Goal: Navigation & Orientation: Find specific page/section

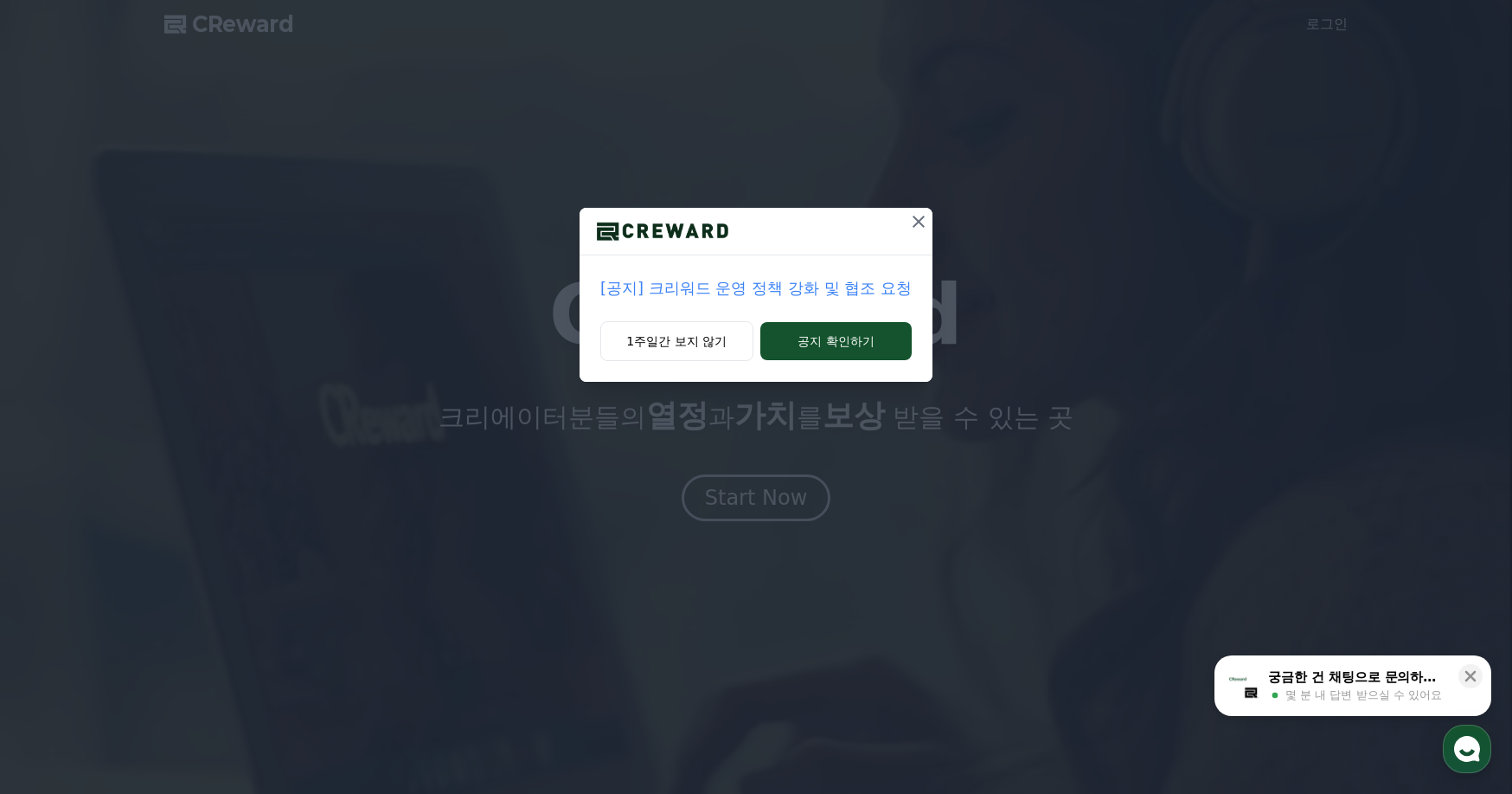
click at [737, 297] on p "[공지] 크리워드 운영 정책 강화 및 협조 요청" at bounding box center [756, 287] width 311 height 24
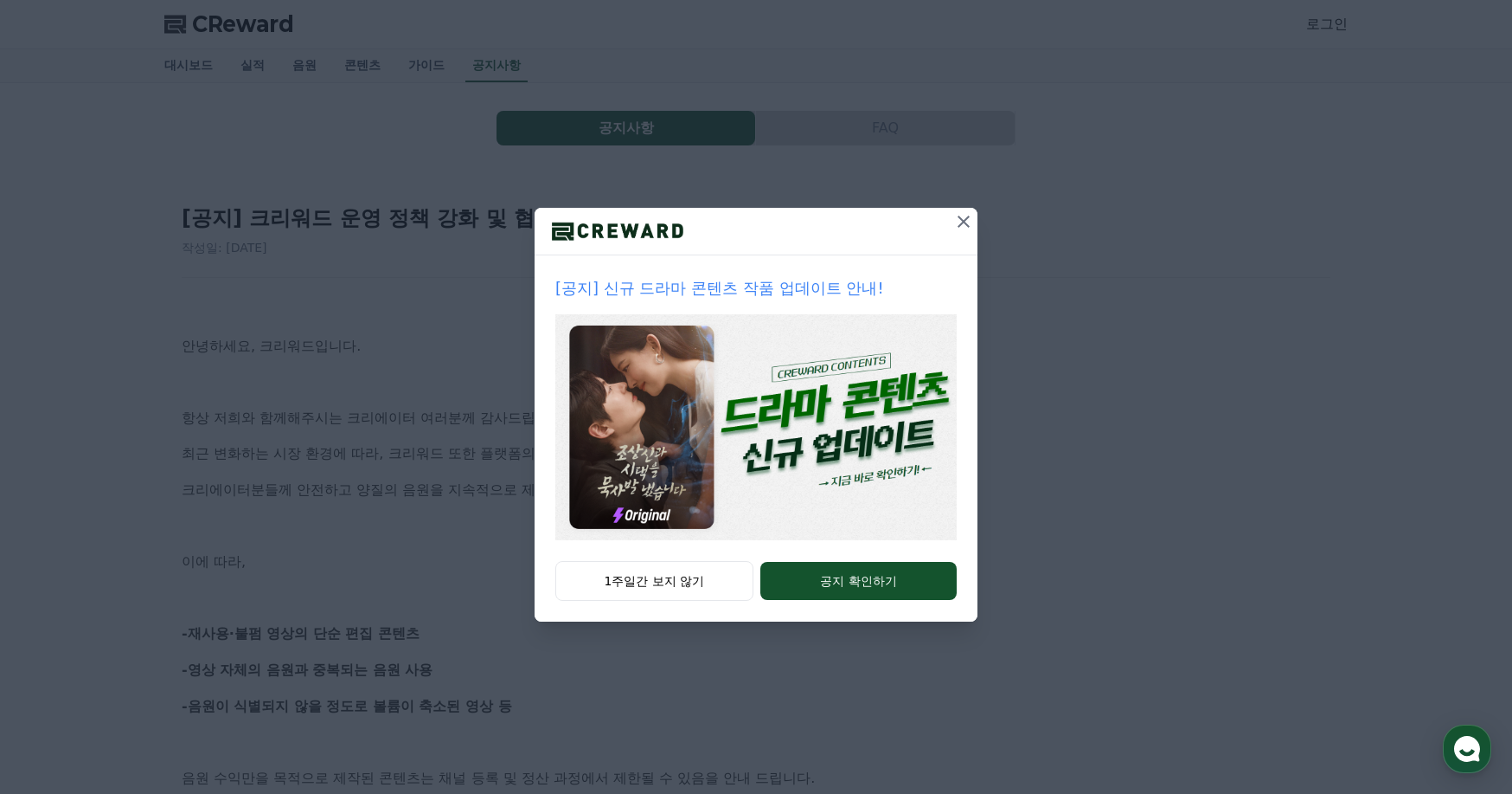
click at [845, 424] on img at bounding box center [756, 427] width 402 height 226
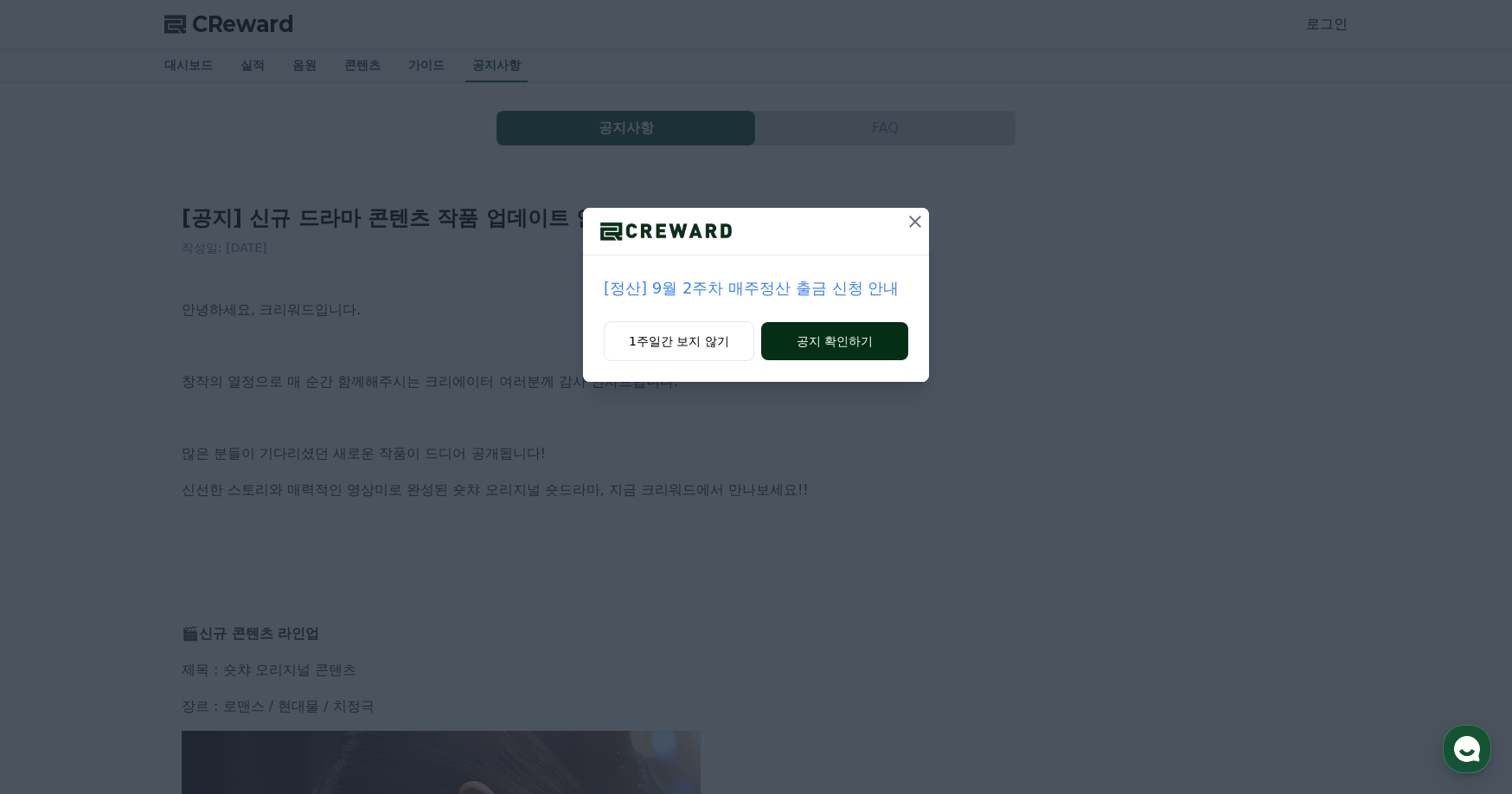
click at [825, 342] on button "공지 확인하기" at bounding box center [835, 341] width 147 height 38
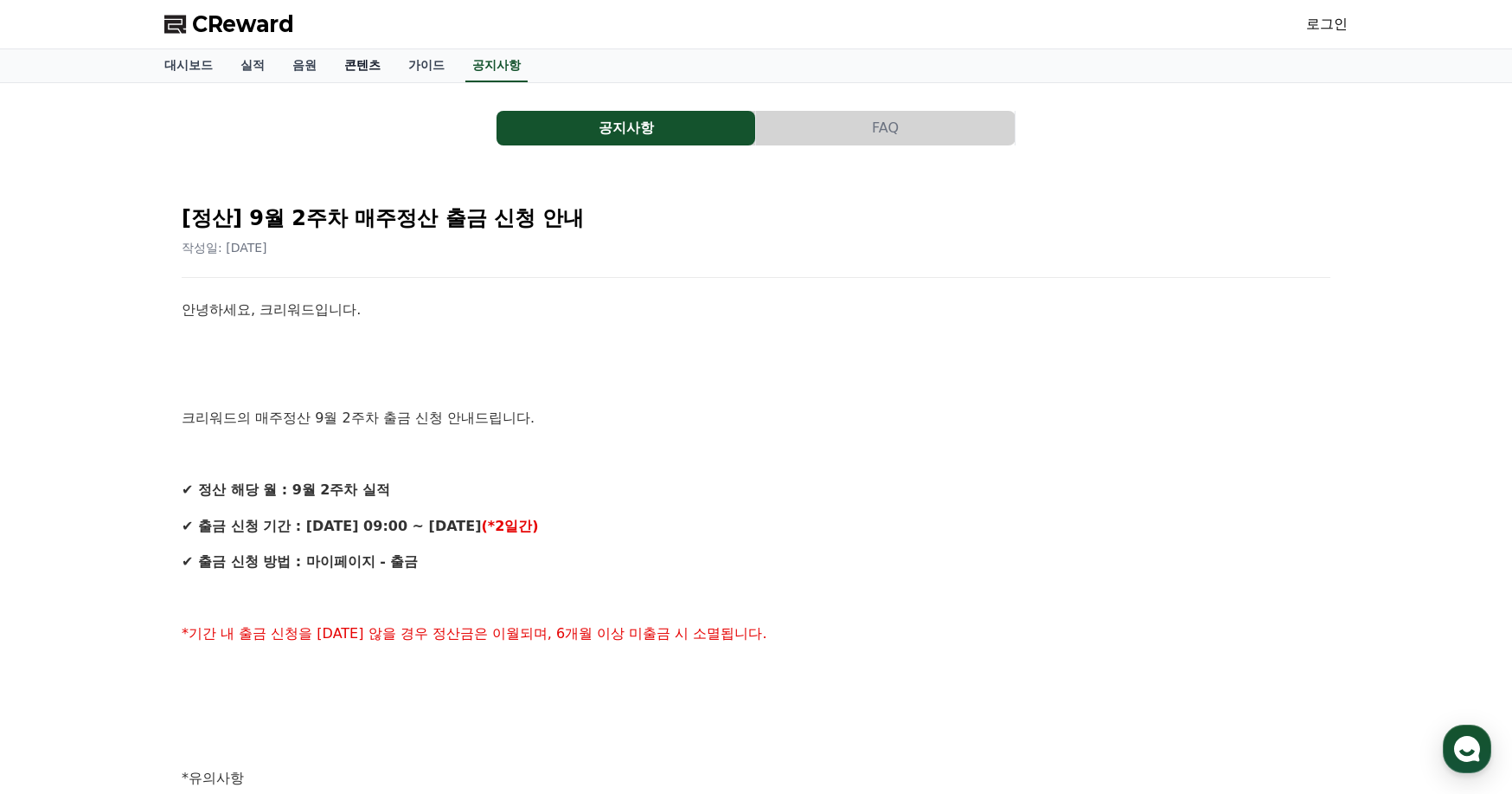
click at [358, 65] on link "콘텐츠" at bounding box center [362, 65] width 64 height 33
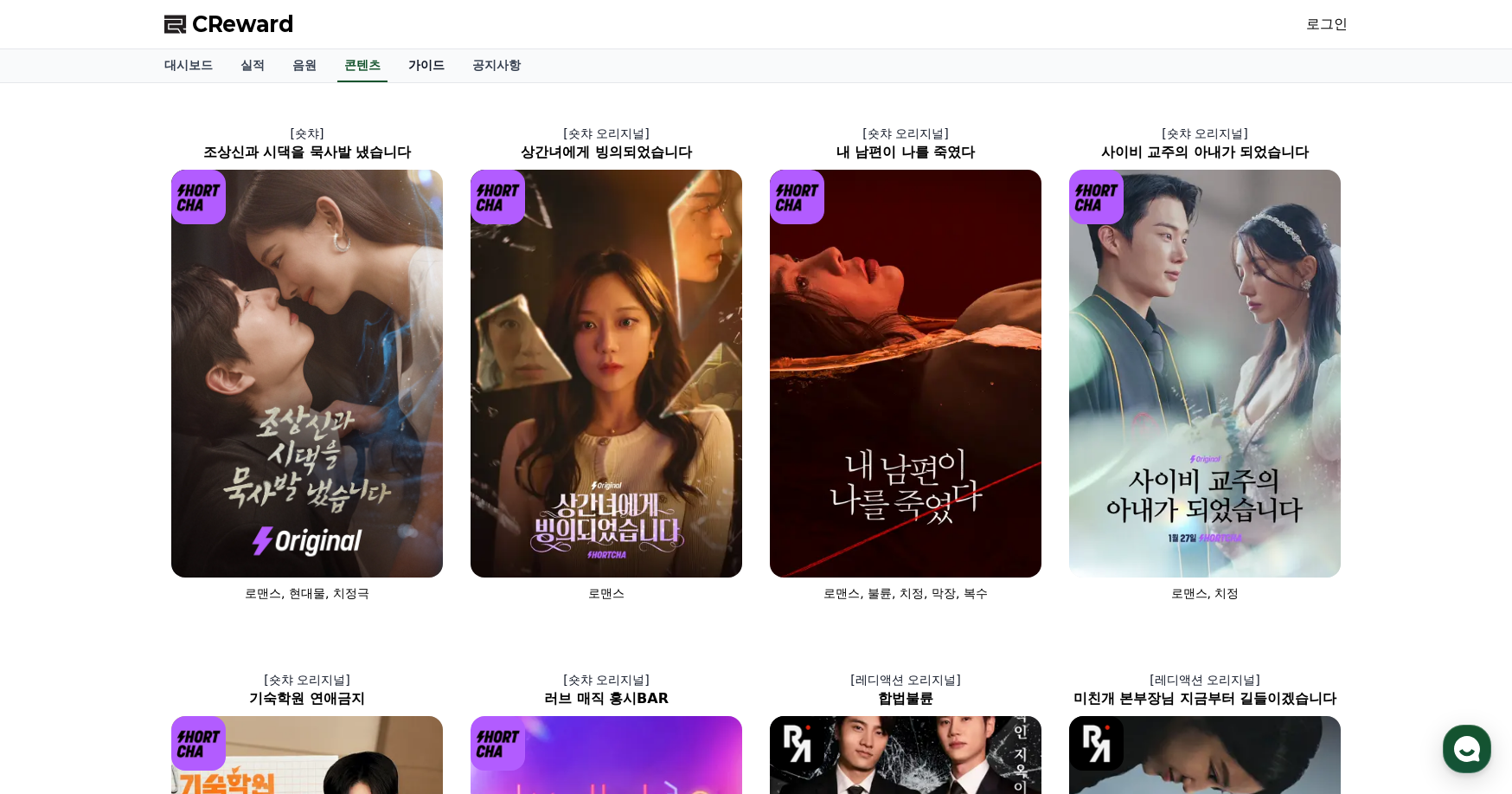
click at [402, 62] on link "가이드" at bounding box center [427, 65] width 64 height 33
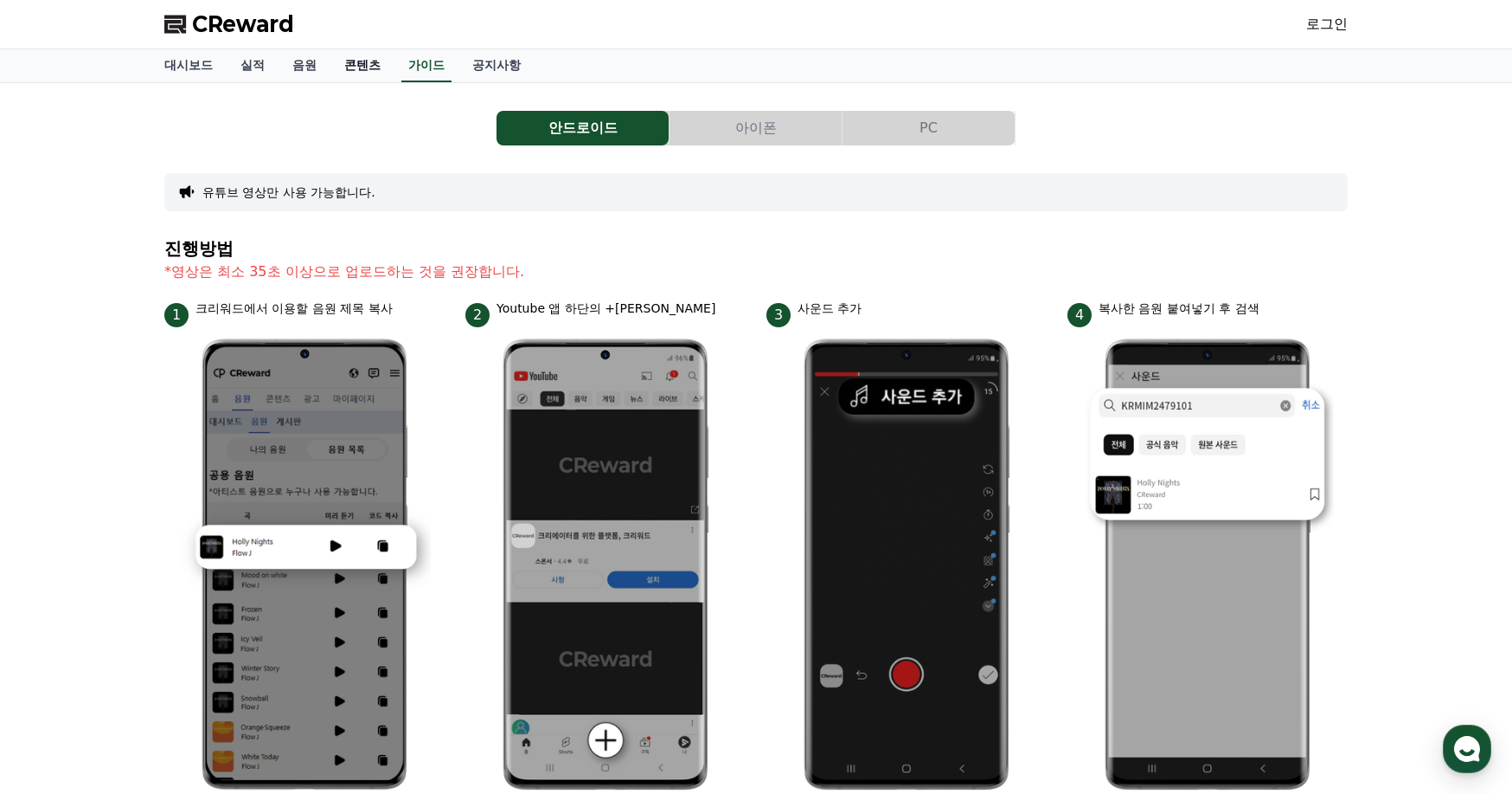
click at [353, 62] on link "콘텐츠" at bounding box center [362, 65] width 64 height 33
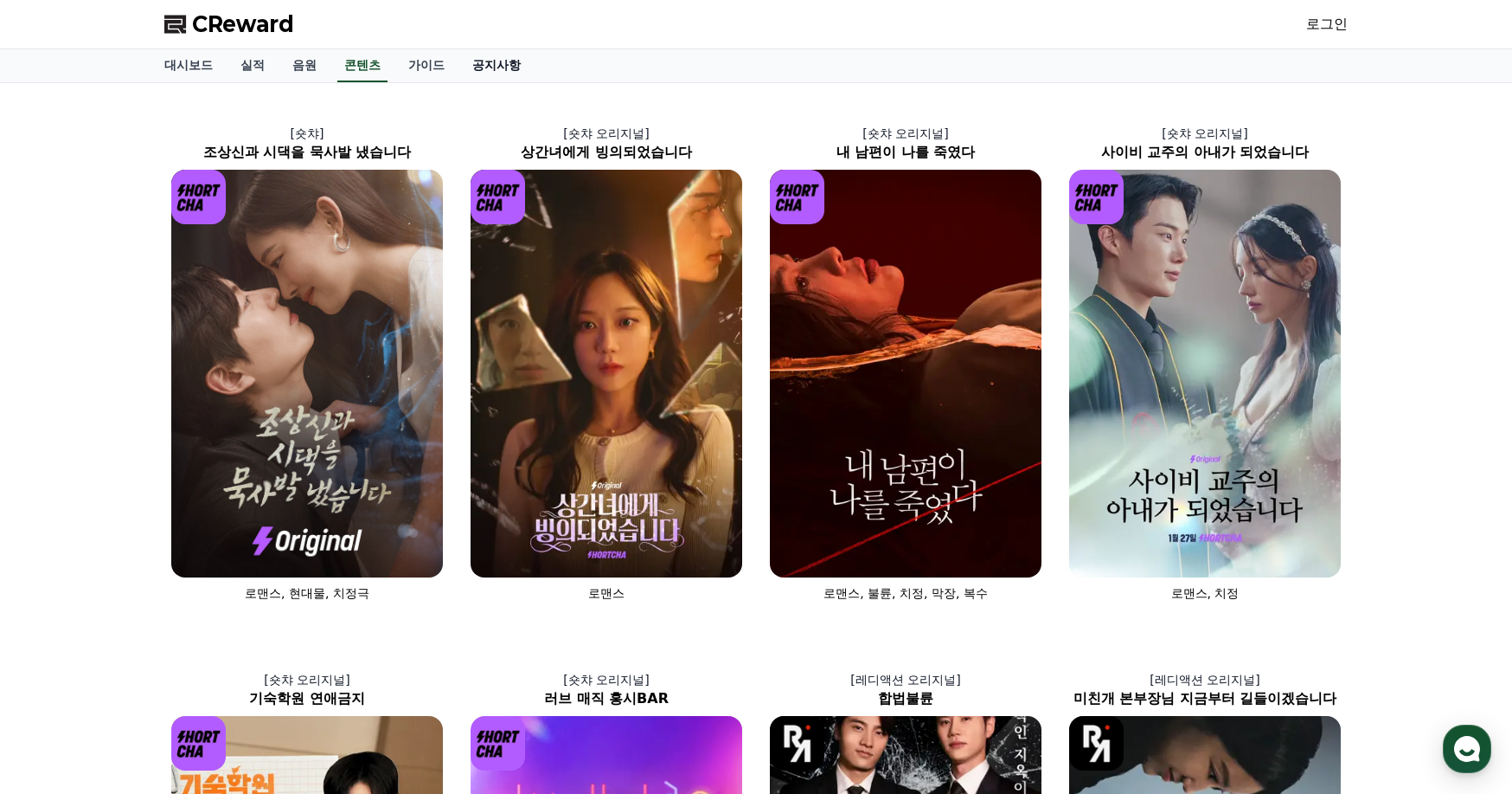
click at [513, 66] on link "공지사항" at bounding box center [497, 65] width 76 height 33
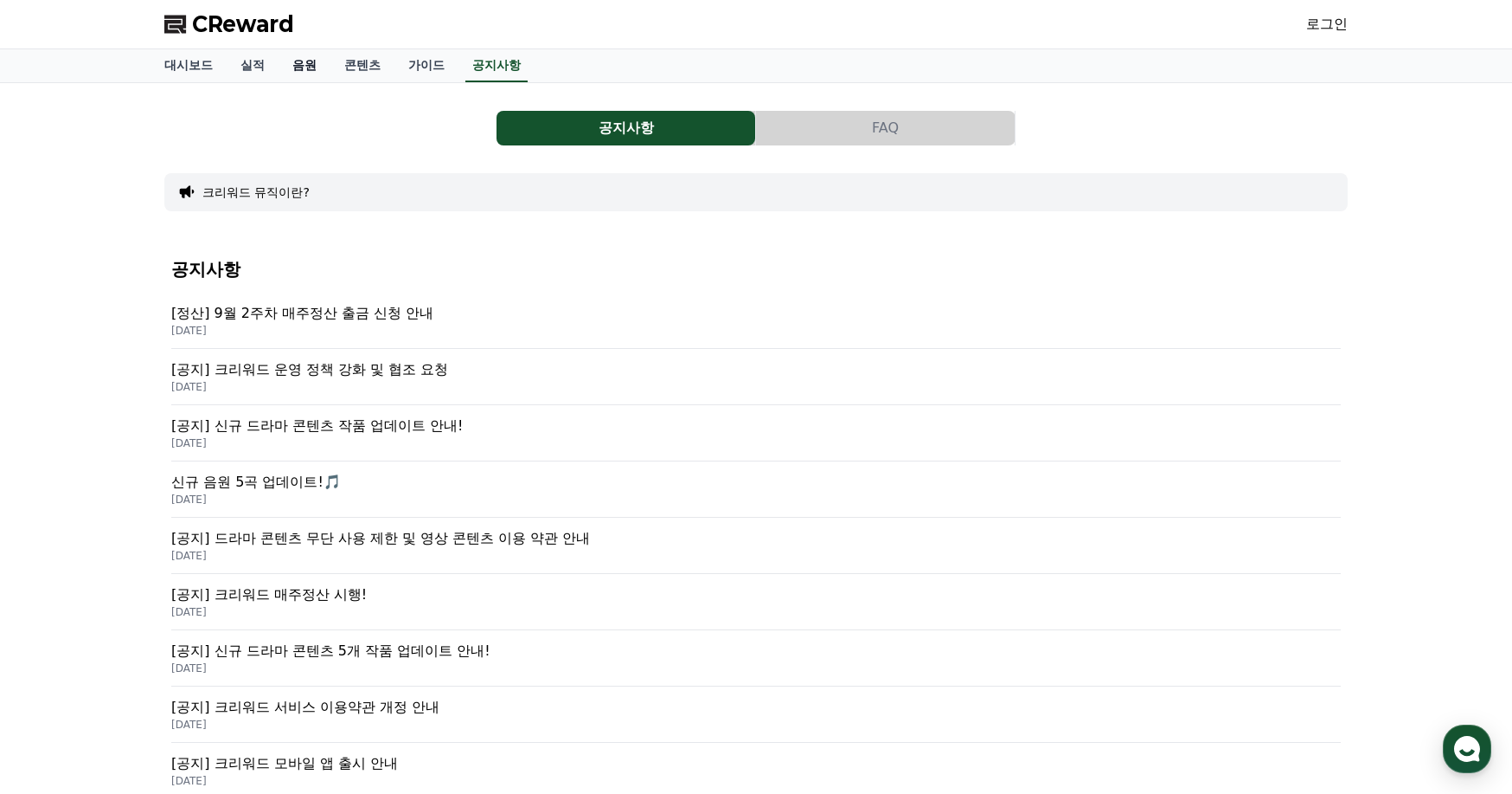
click at [297, 72] on link "음원" at bounding box center [304, 65] width 52 height 33
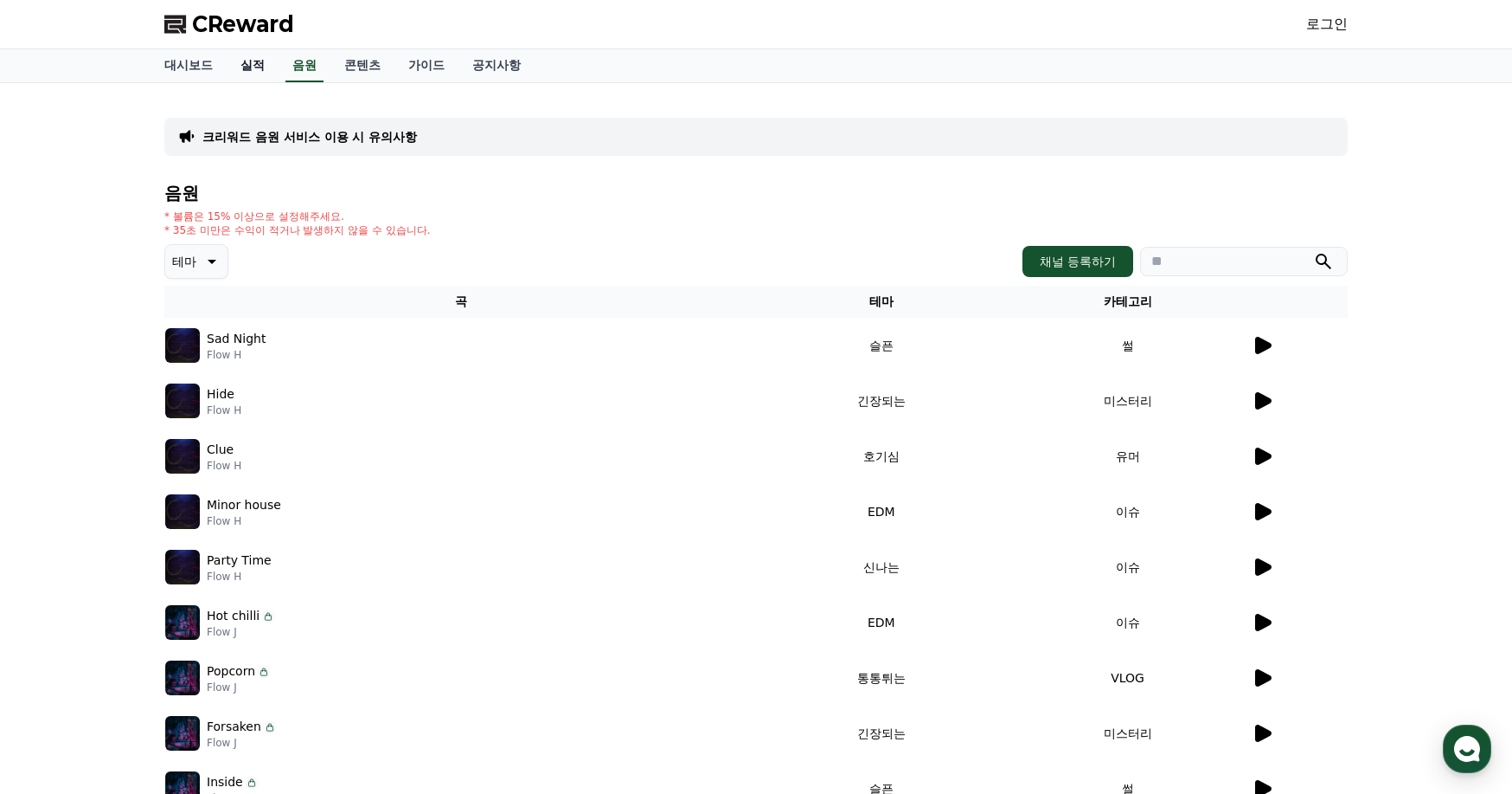
click at [254, 66] on link "실적" at bounding box center [252, 65] width 52 height 33
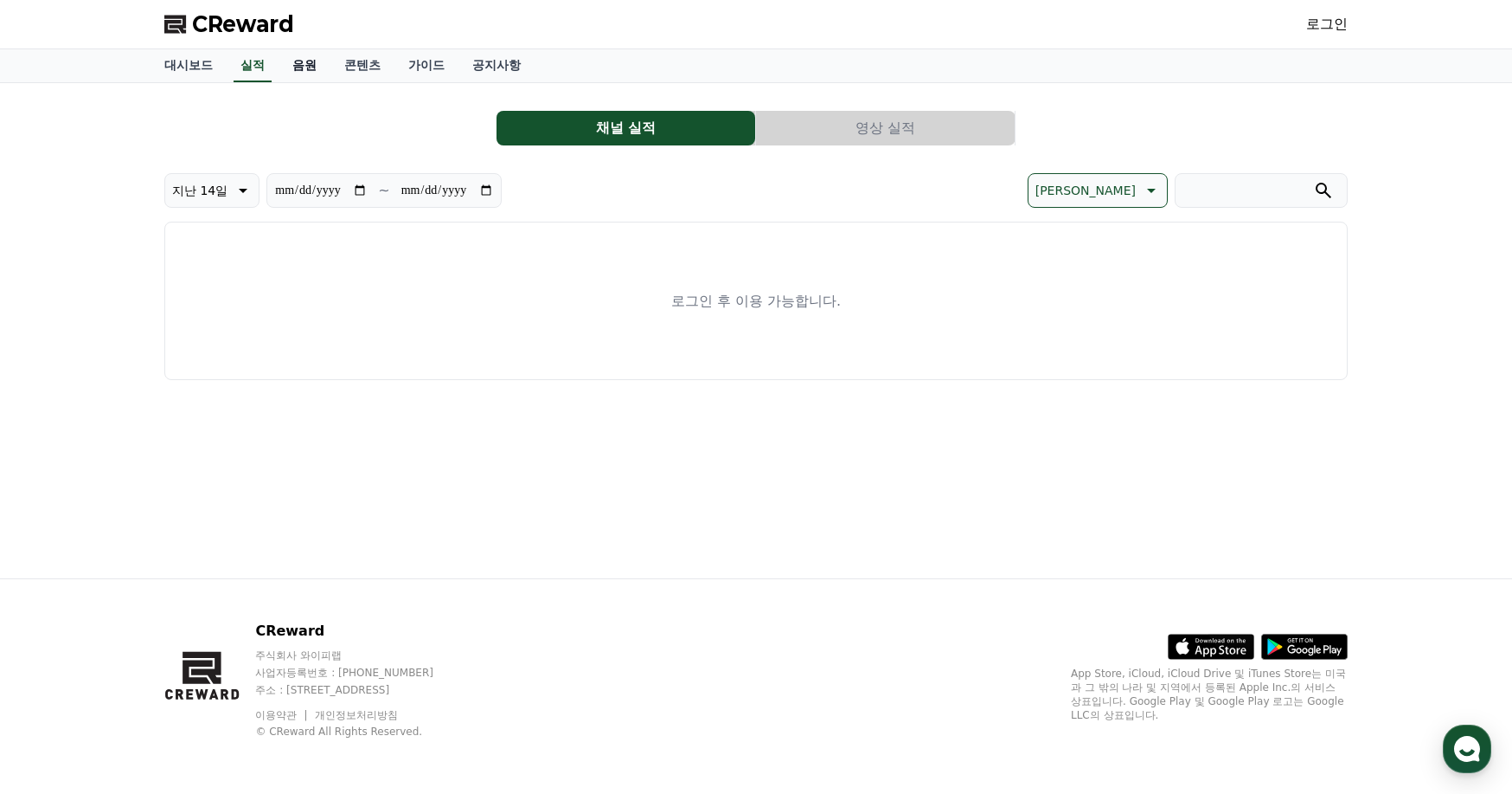
click at [317, 64] on link "음원" at bounding box center [304, 65] width 52 height 33
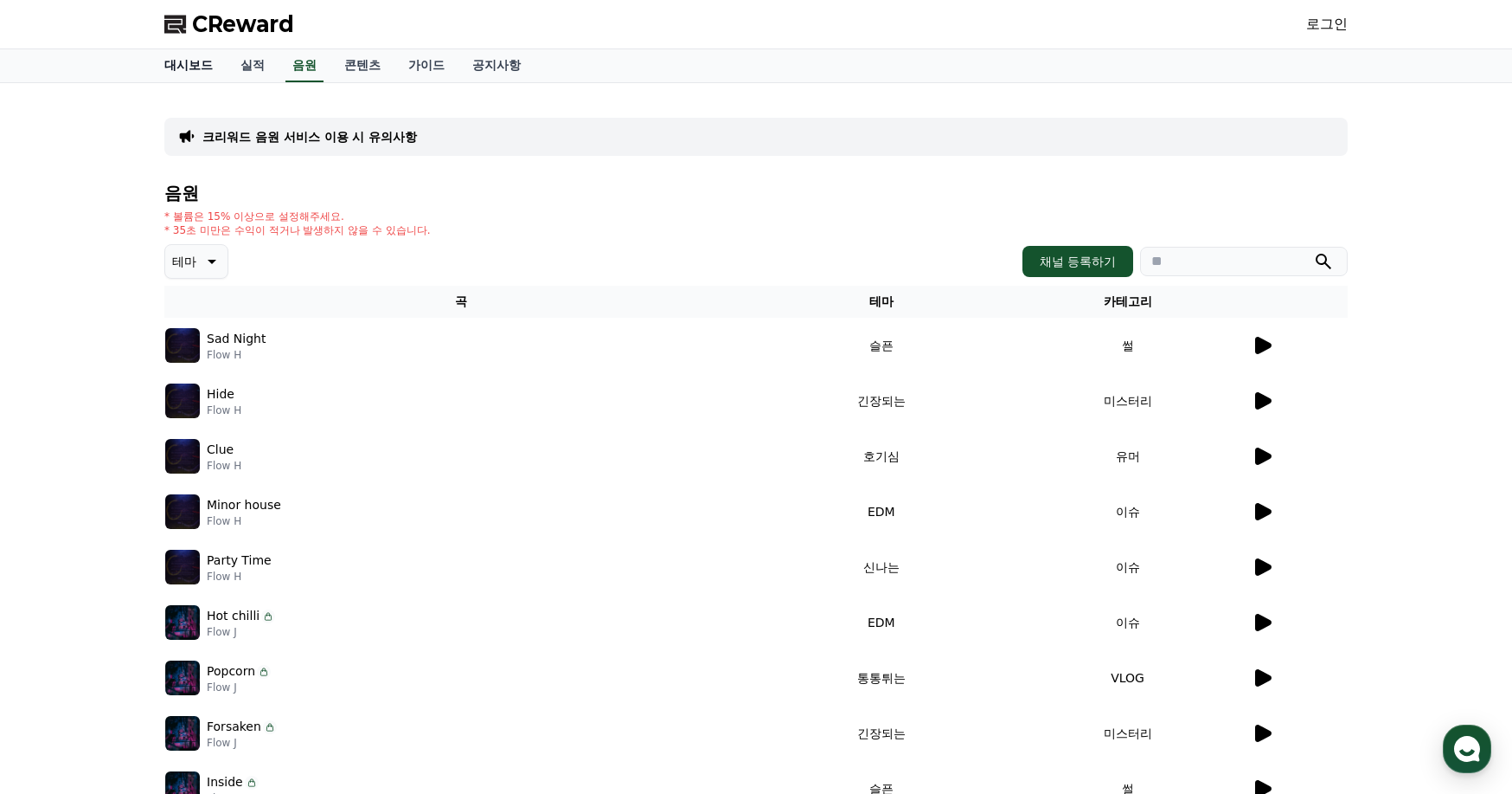
click at [204, 68] on link "대시보드" at bounding box center [188, 65] width 76 height 33
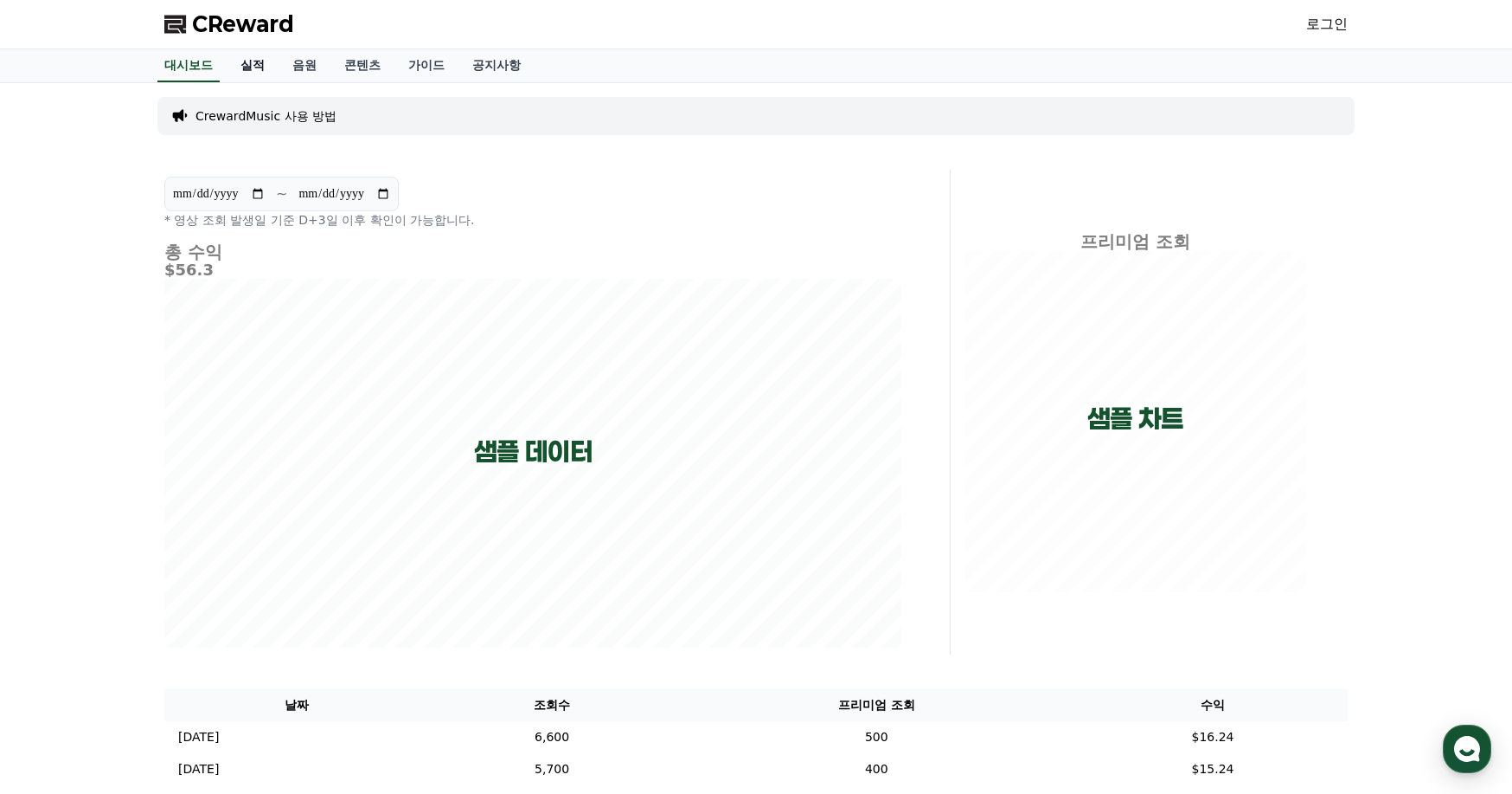
click at [261, 62] on link "실적" at bounding box center [252, 65] width 52 height 33
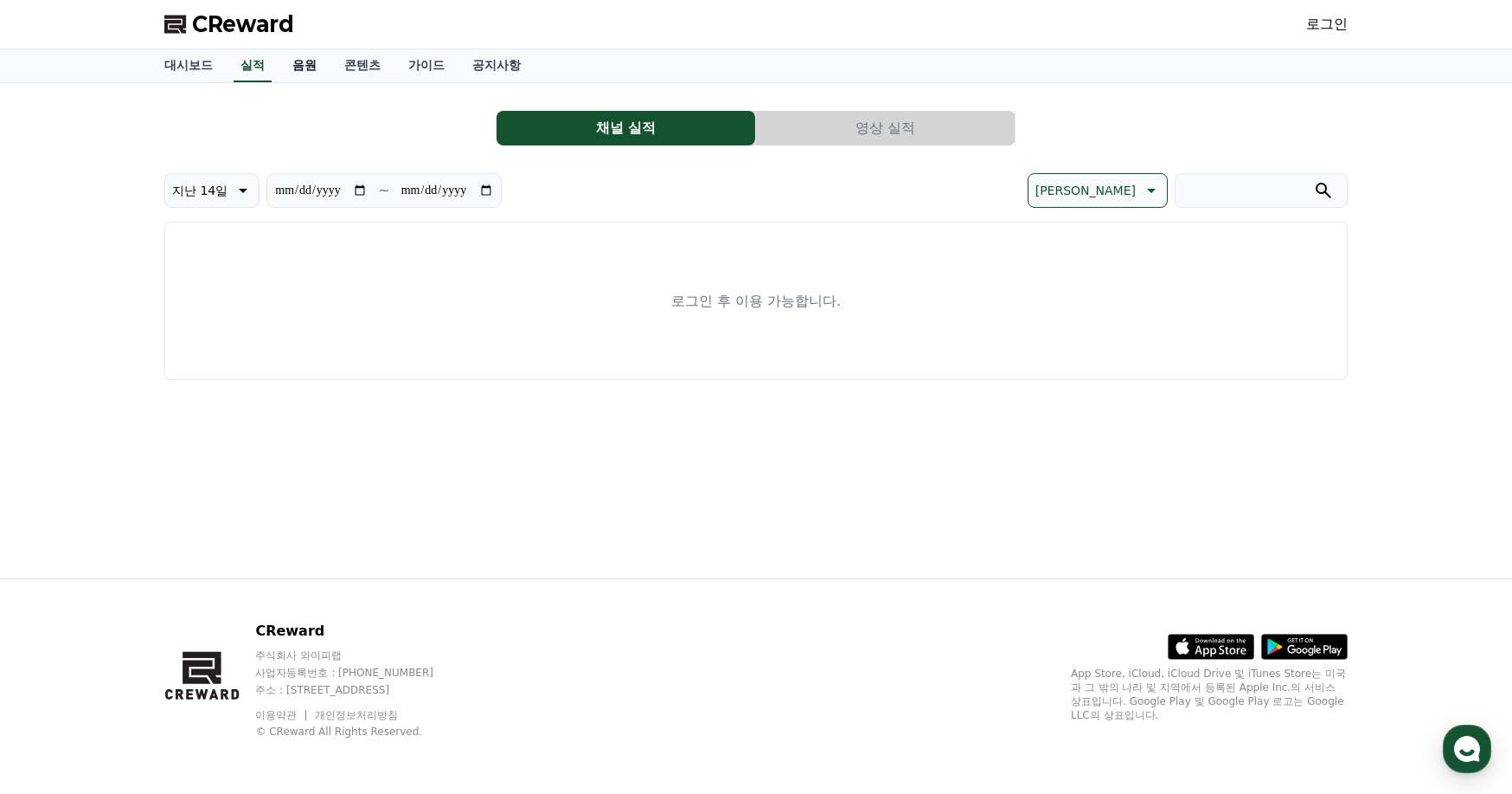
click at [286, 66] on link "음원" at bounding box center [304, 65] width 52 height 33
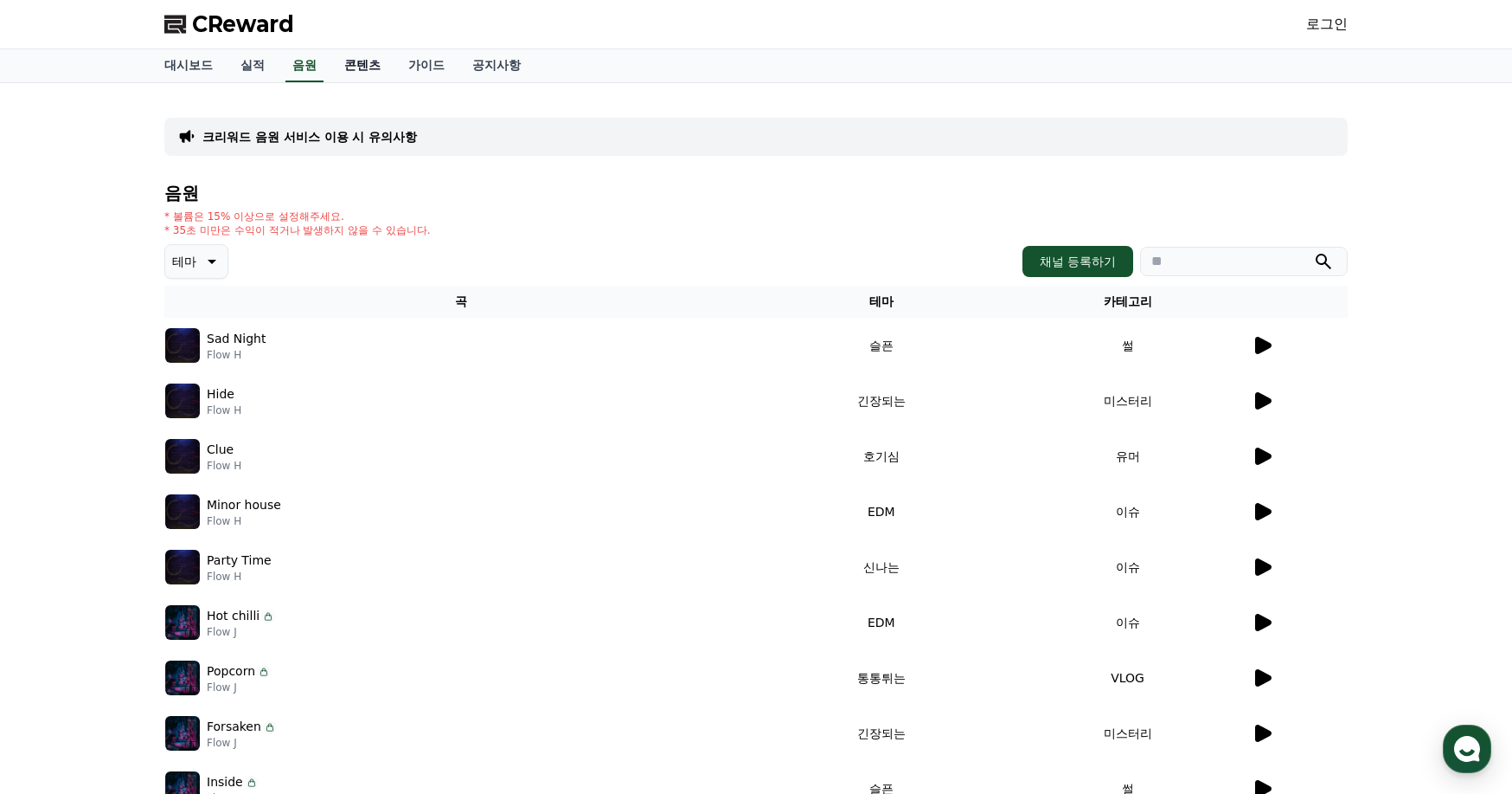
click at [348, 70] on link "콘텐츠" at bounding box center [362, 65] width 64 height 33
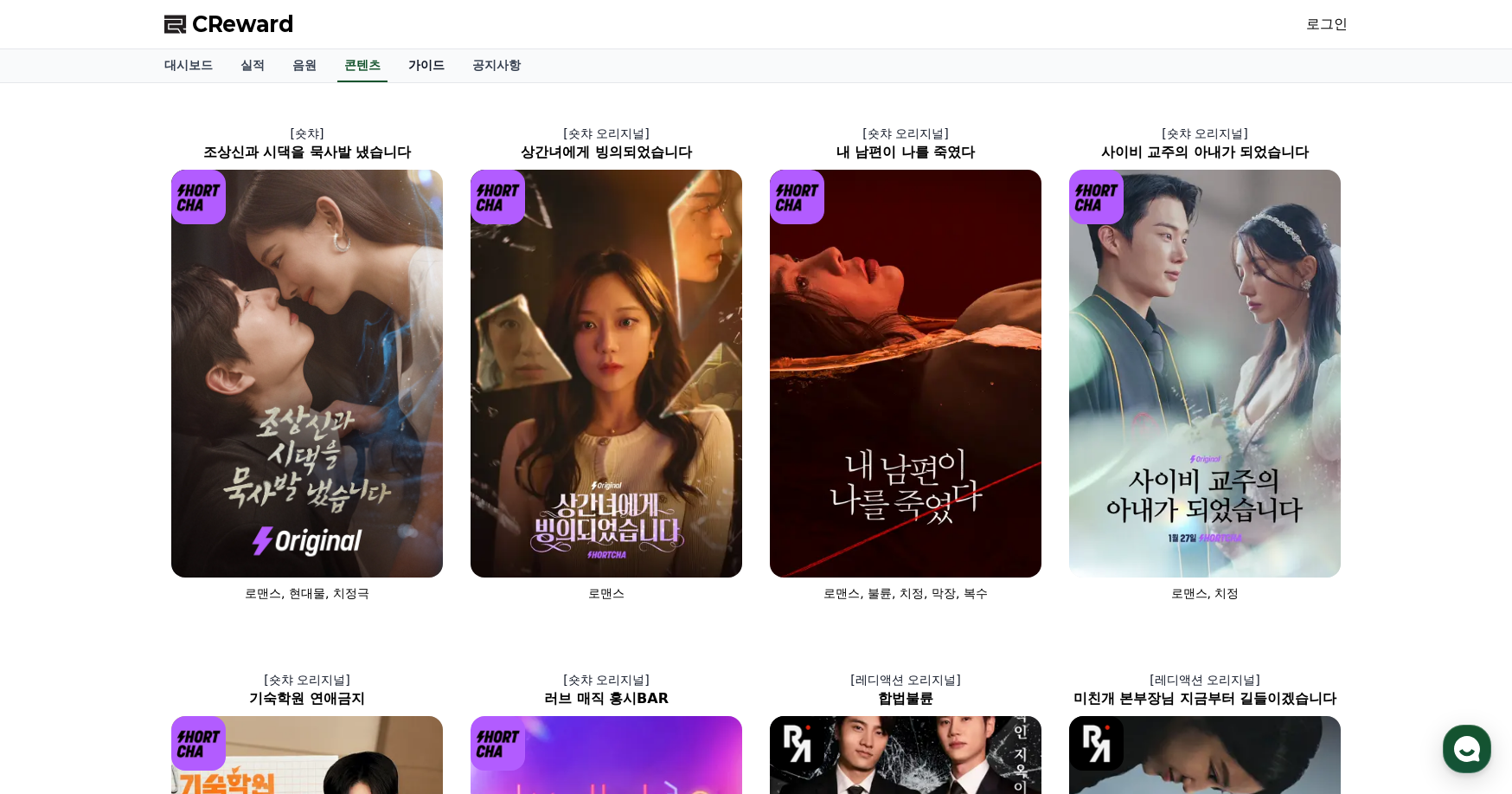
click at [414, 73] on link "가이드" at bounding box center [427, 65] width 64 height 33
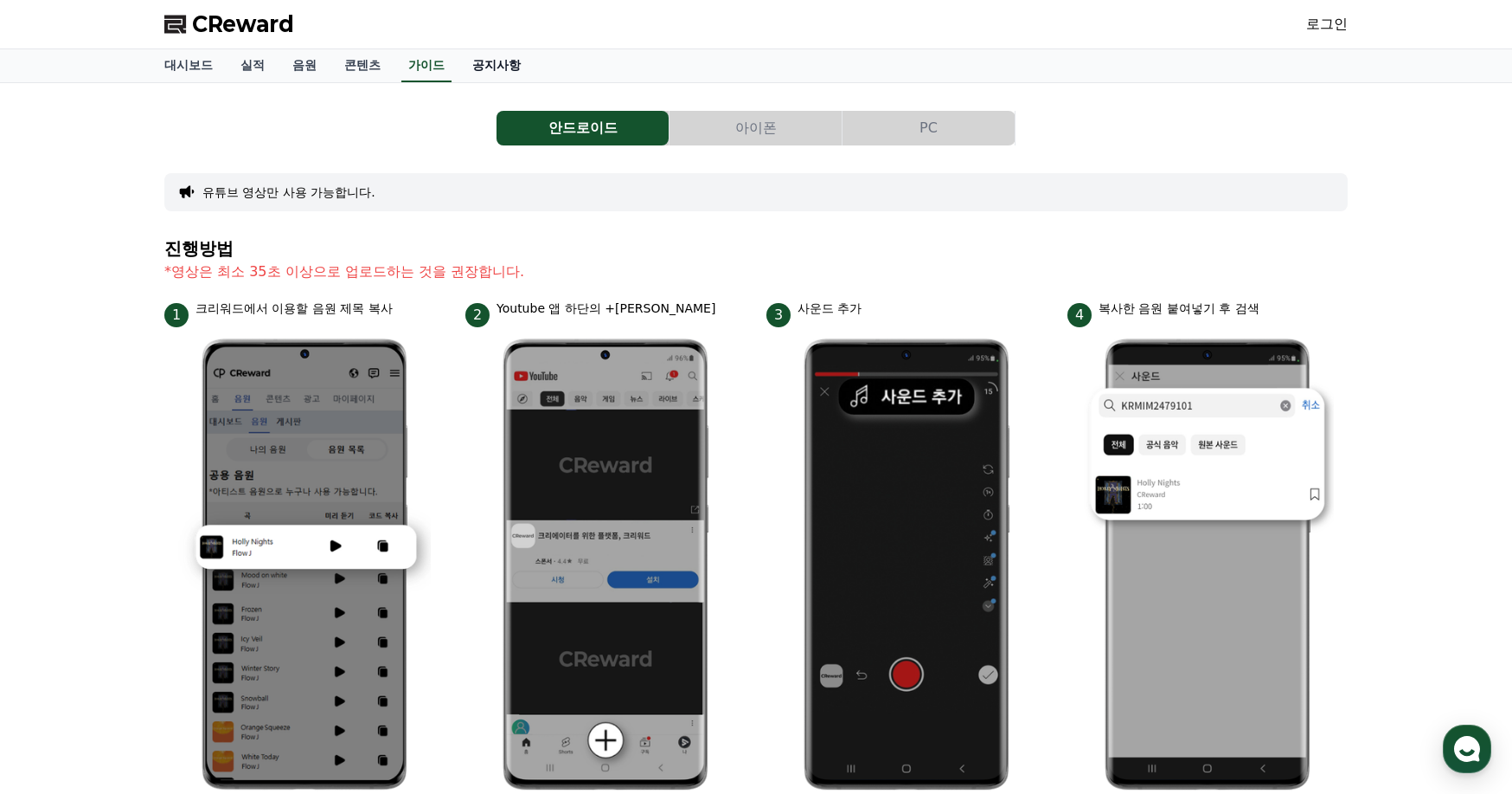
click at [488, 74] on link "공지사항" at bounding box center [497, 65] width 76 height 33
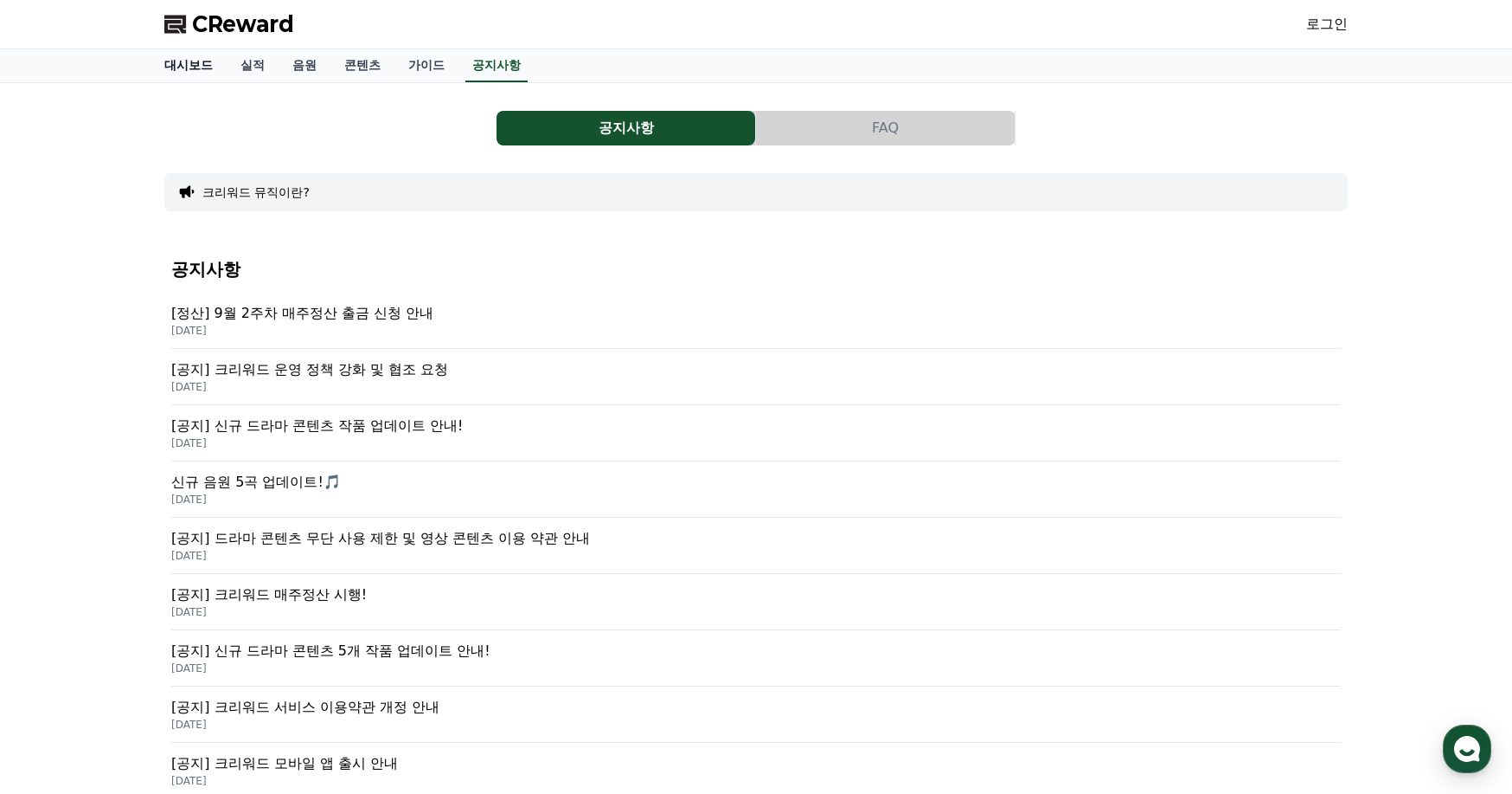
click at [196, 73] on link "대시보드" at bounding box center [188, 65] width 76 height 33
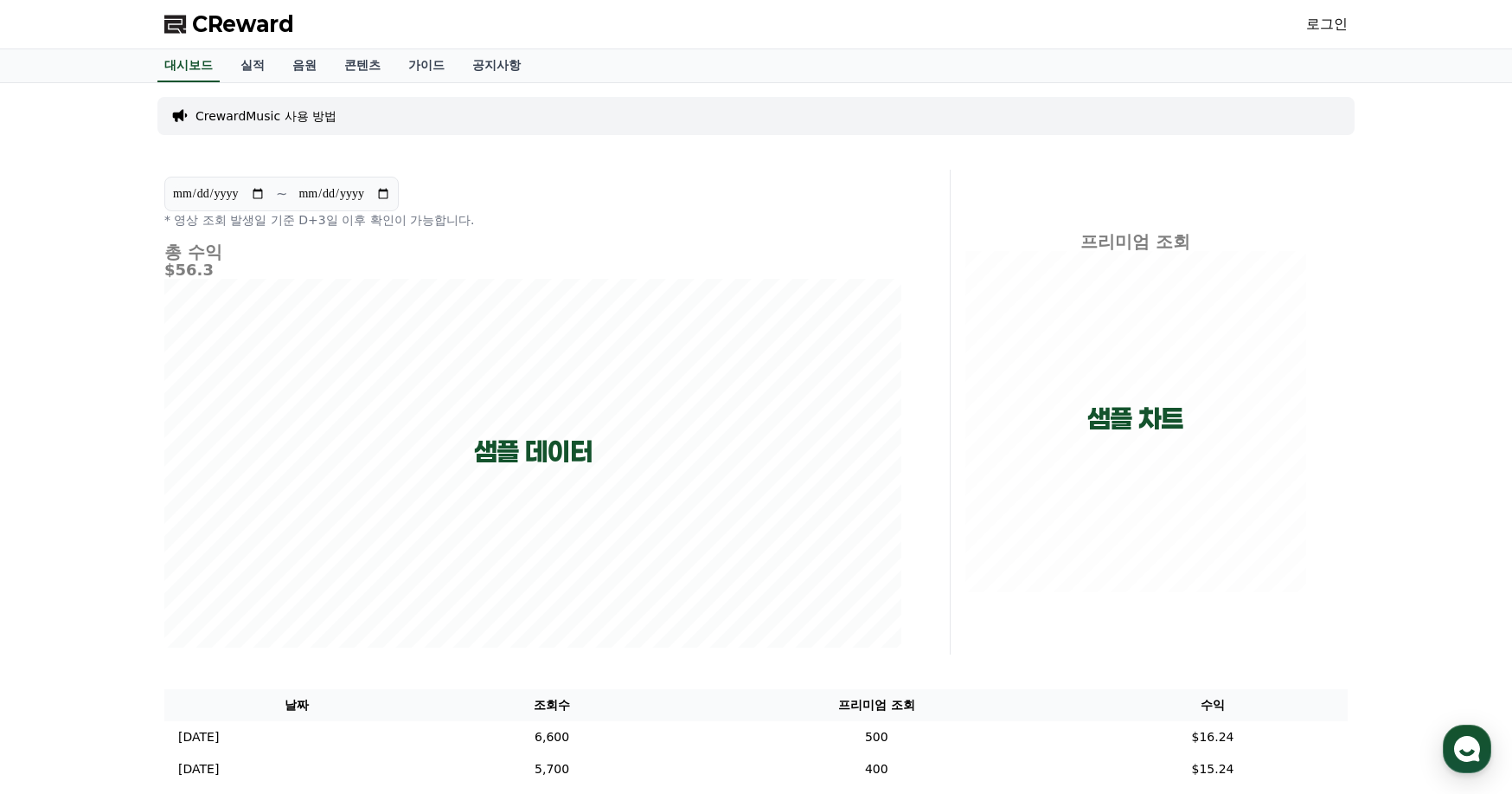
click at [1327, 33] on link "로그인" at bounding box center [1327, 23] width 41 height 21
